Goal: Information Seeking & Learning: Check status

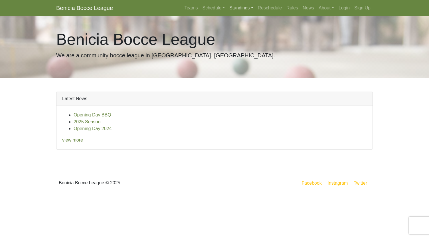
click at [233, 6] on link "Standings" at bounding box center [241, 7] width 28 height 11
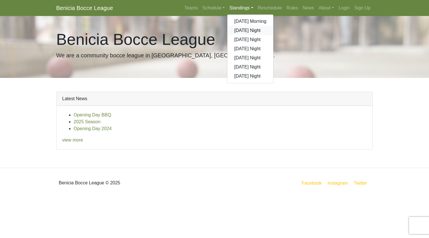
click at [252, 30] on link "[DATE] Night" at bounding box center [250, 30] width 46 height 9
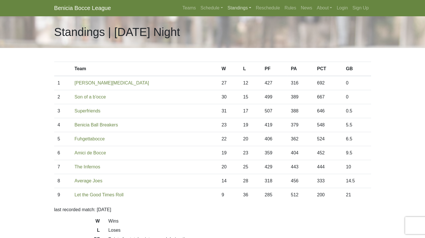
click at [249, 6] on link "Standings" at bounding box center [239, 7] width 28 height 11
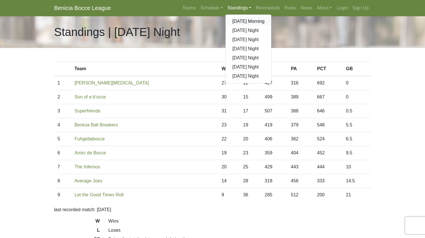
click at [239, 23] on link "[DATE] Morning" at bounding box center [248, 21] width 46 height 9
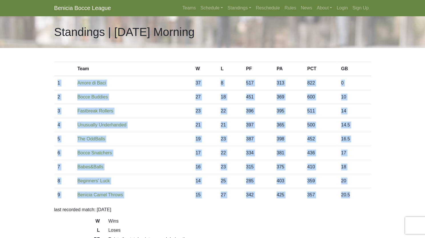
drag, startPoint x: 357, startPoint y: 193, endPoint x: 54, endPoint y: 84, distance: 322.2
click at [54, 84] on tbody "1 Amore di Baci 37 8 517 313 822 0 2 Bocce Buddies 27 18 451 369 600 10 3 23 22…" at bounding box center [212, 139] width 317 height 126
copy tbody "1 Amore di Baci 37 8 517 313 822 0 2 Bocce Buddies 27 18 451 369 600 10 3 Fastb…"
